Goal: Information Seeking & Learning: Understand process/instructions

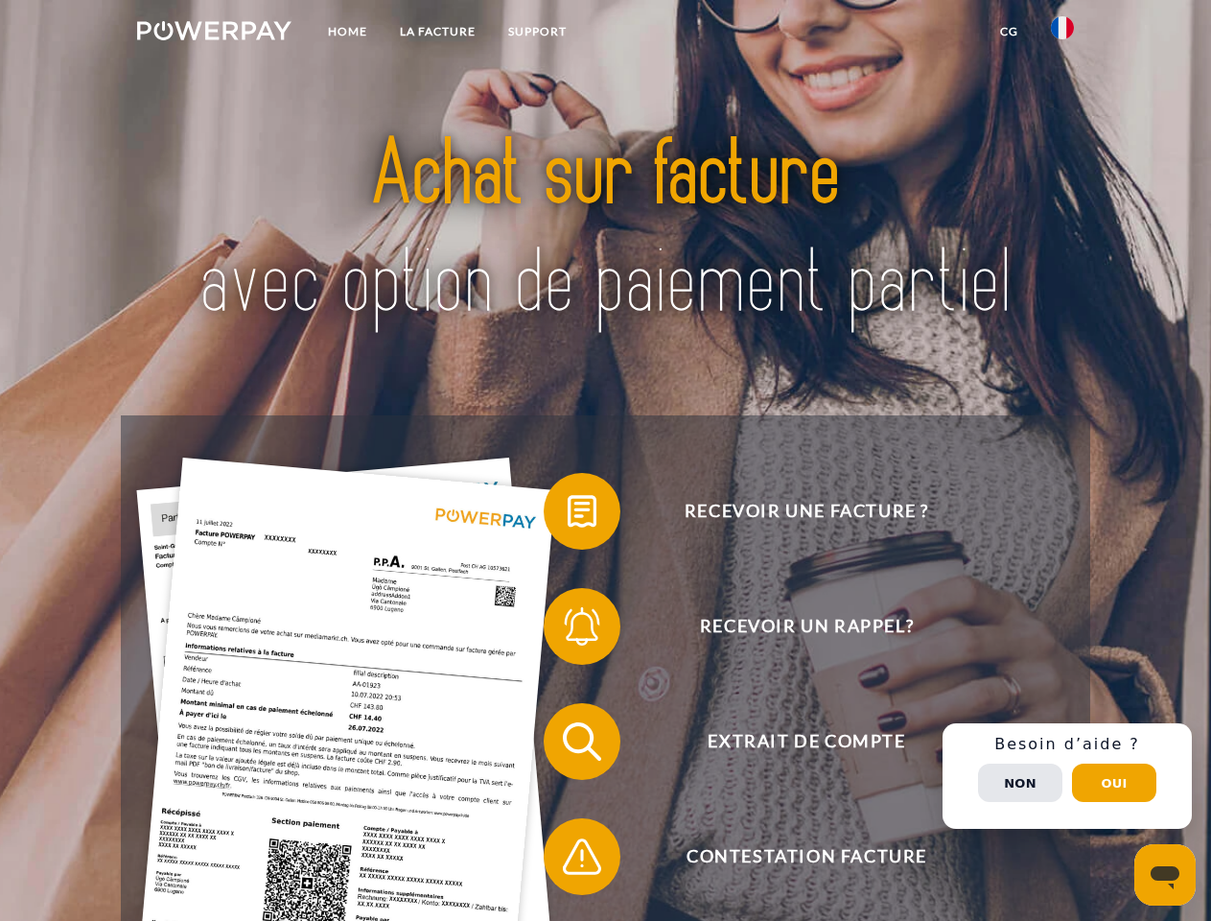
click at [214, 34] on img at bounding box center [214, 30] width 154 height 19
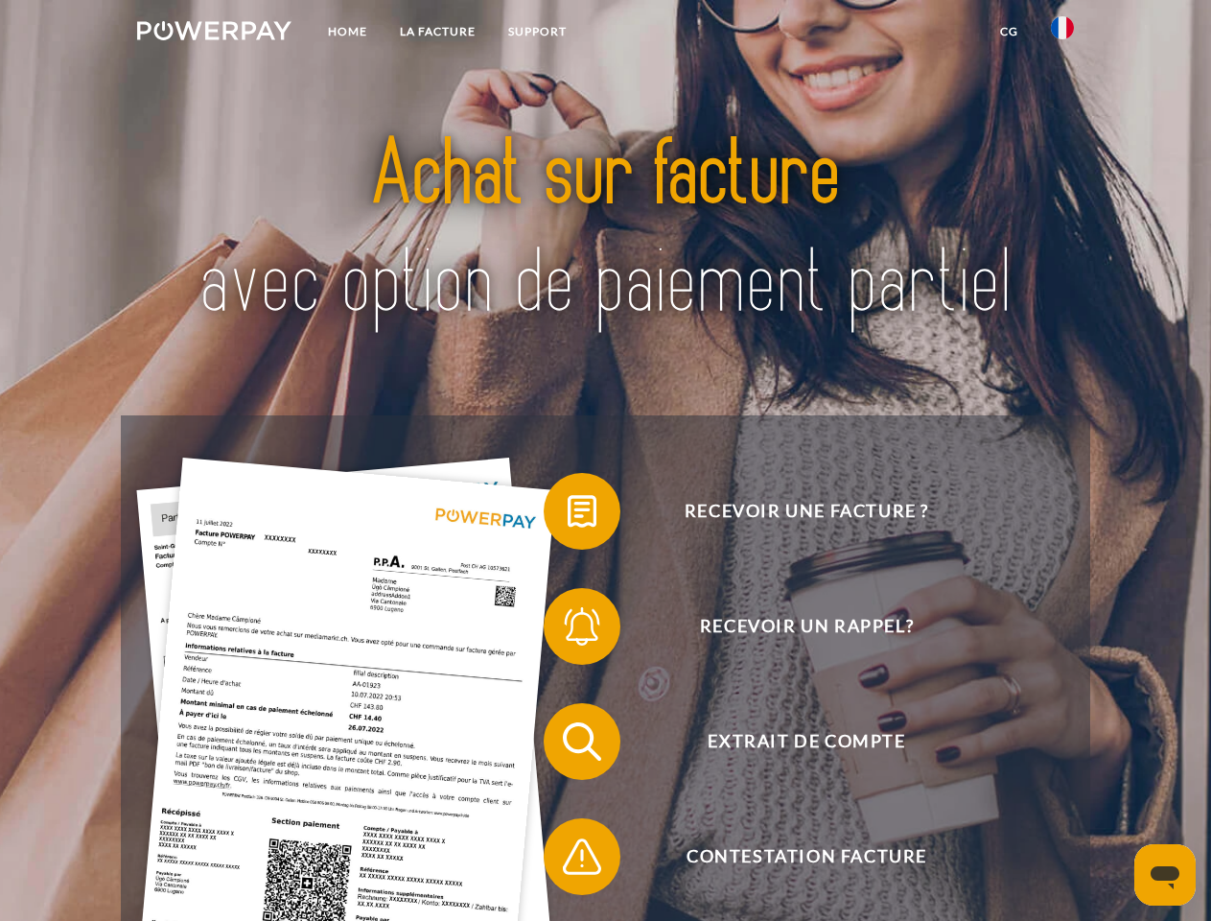
click at [1063, 34] on img at bounding box center [1062, 27] width 23 height 23
click at [1009, 32] on link "CG" at bounding box center [1009, 31] width 51 height 35
click at [568, 515] on span at bounding box center [553, 511] width 96 height 96
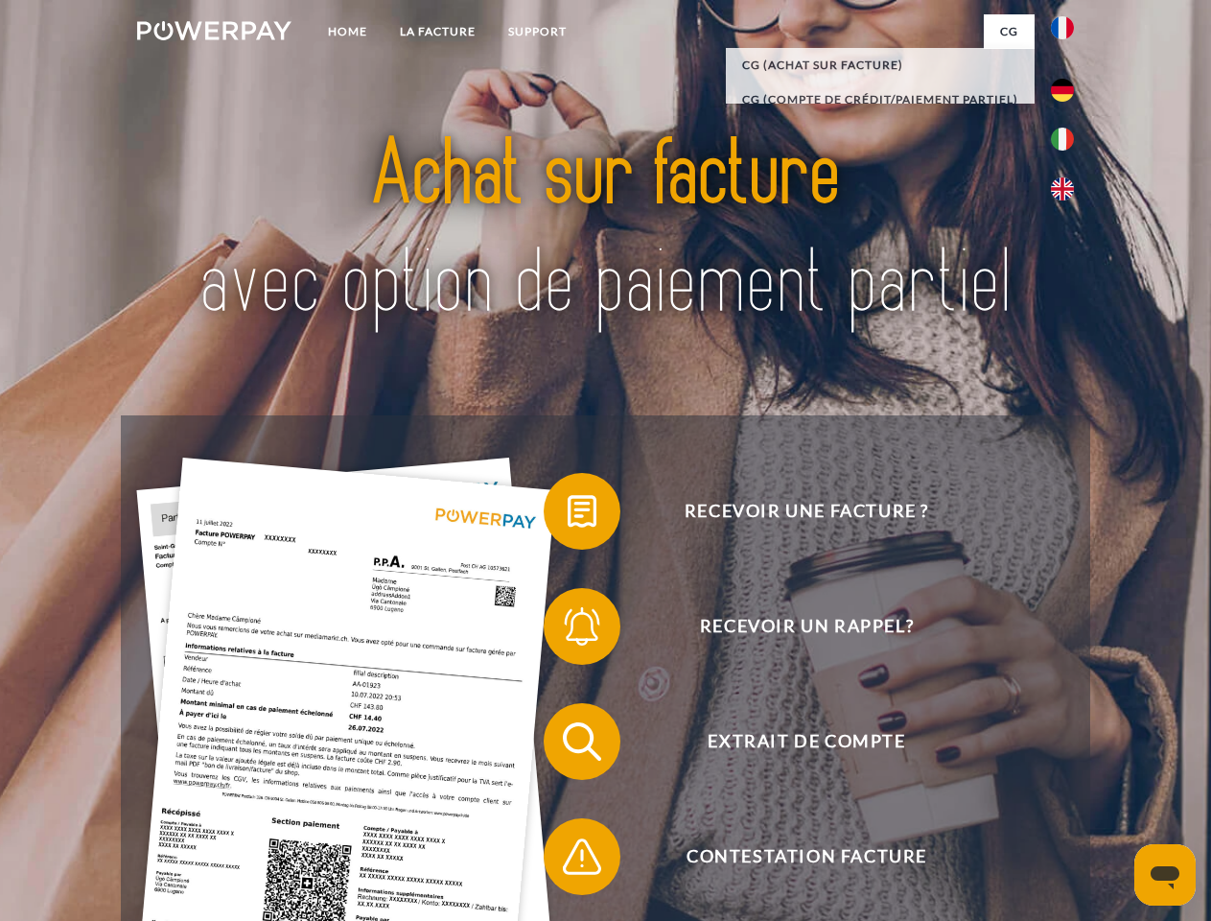
click at [568, 630] on span at bounding box center [553, 626] width 96 height 96
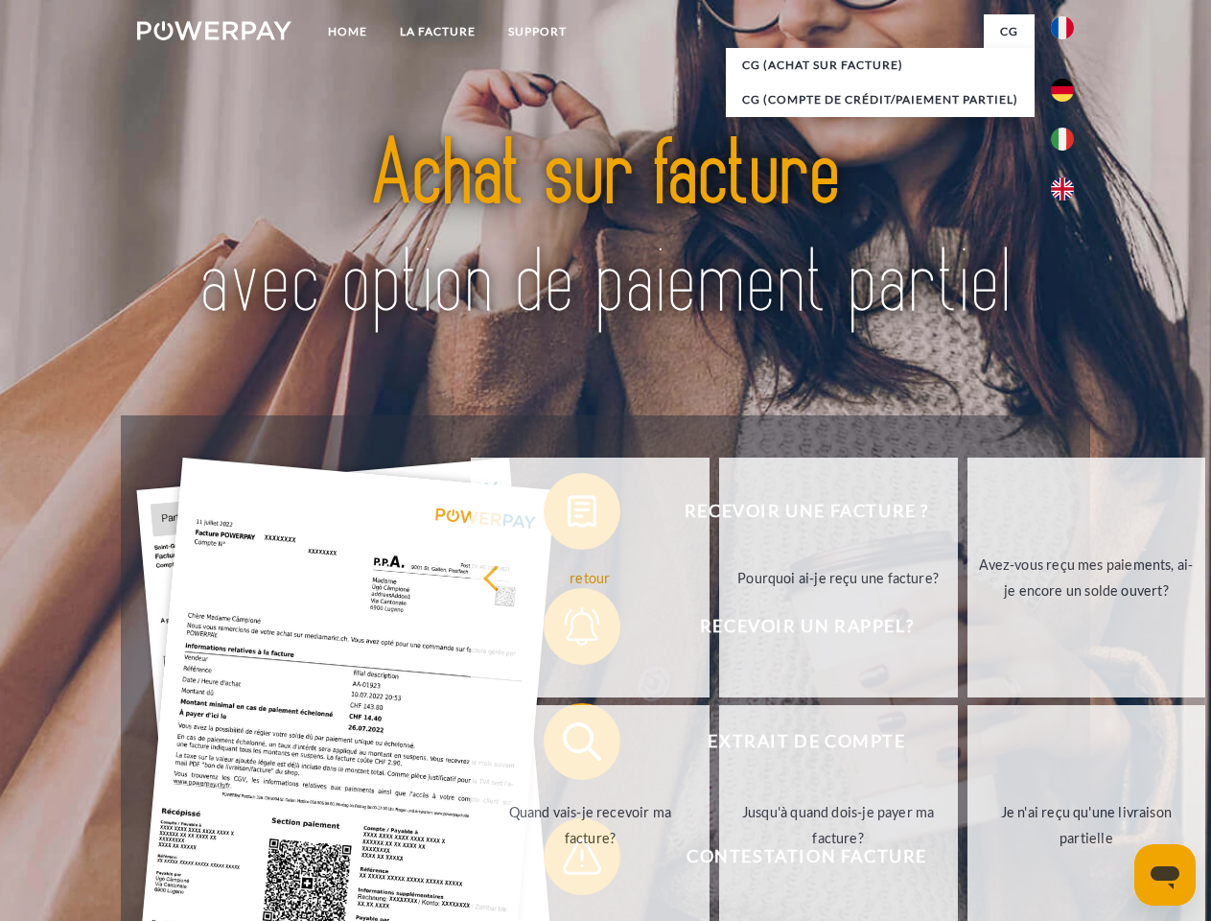
click at [719, 745] on link "Jusqu'à quand dois-je payer ma facture?" at bounding box center [838, 825] width 239 height 240
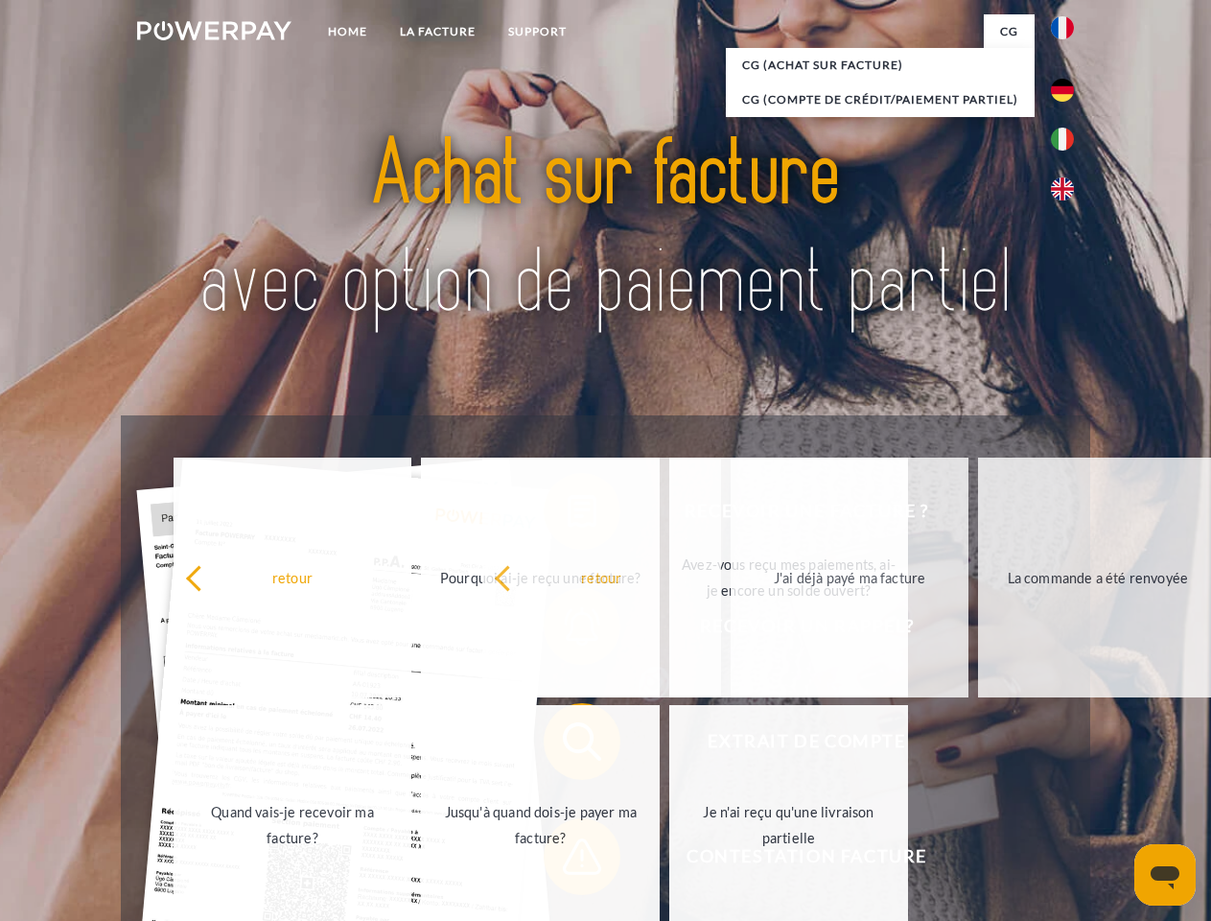
click at [568, 860] on span at bounding box center [553, 856] width 96 height 96
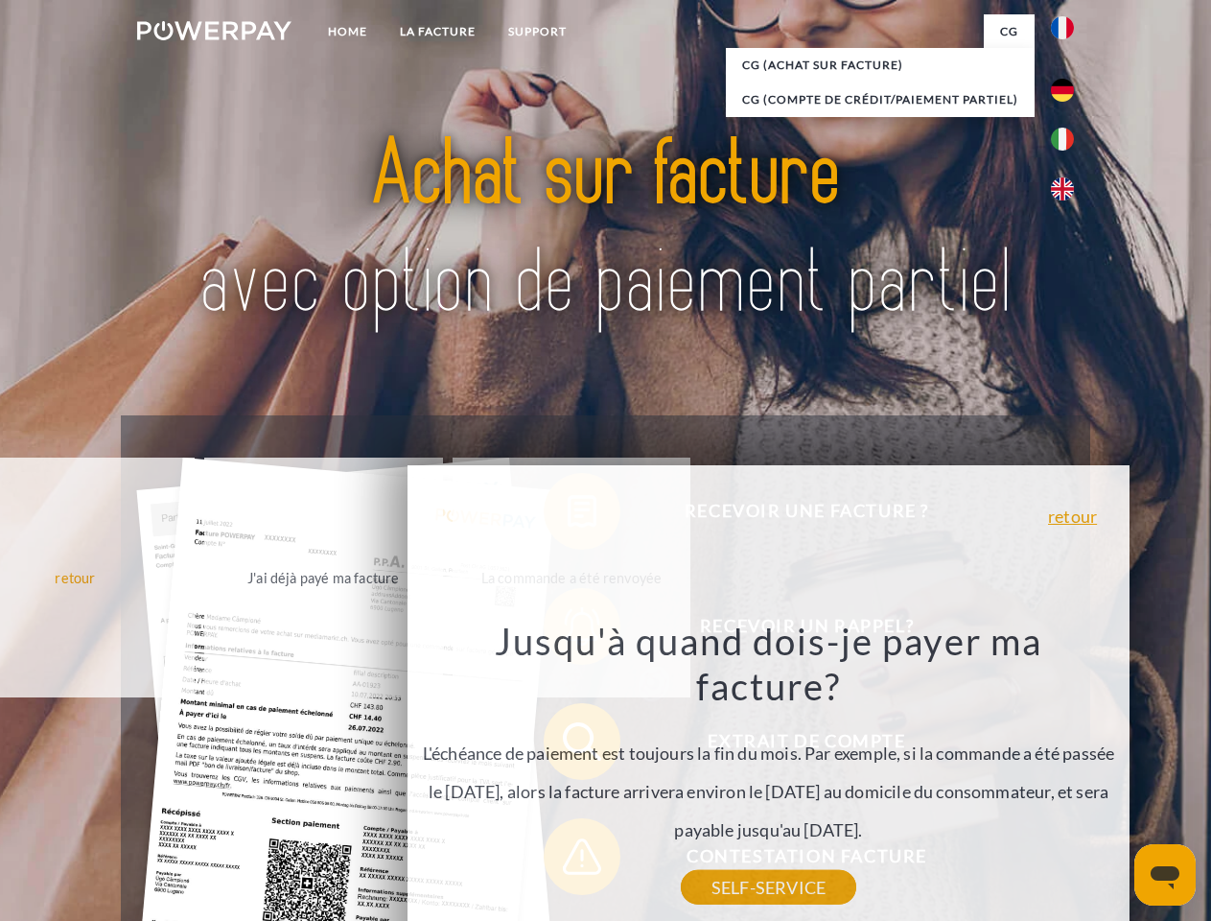
click at [1067, 776] on div "Recevoir une facture ? Recevoir un rappel? Extrait de compte retour" at bounding box center [605, 798] width 969 height 767
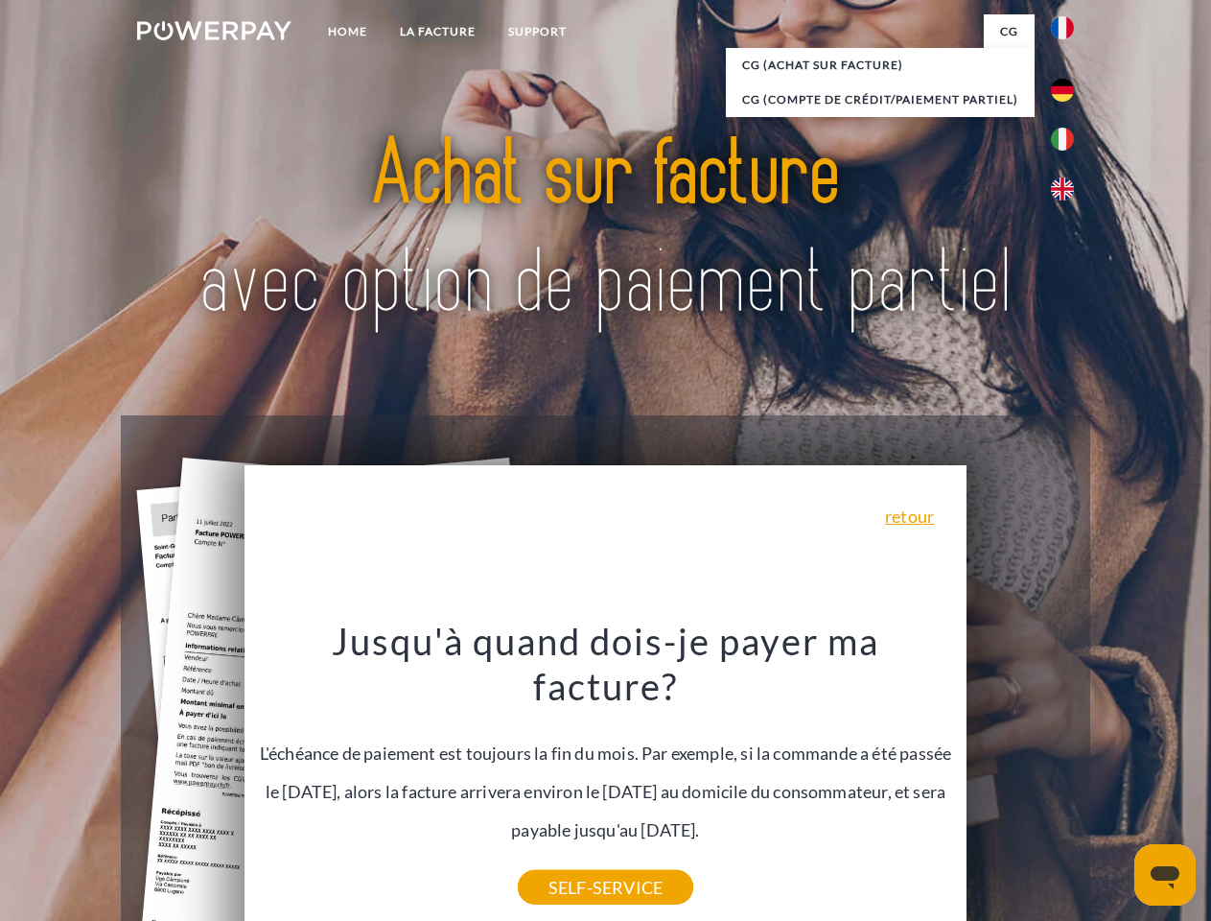
click at [1020, 780] on span "Extrait de compte" at bounding box center [807, 741] width 470 height 77
click at [1114, 783] on header "Home LA FACTURE Support" at bounding box center [605, 662] width 1211 height 1324
